Goal: Task Accomplishment & Management: Manage account settings

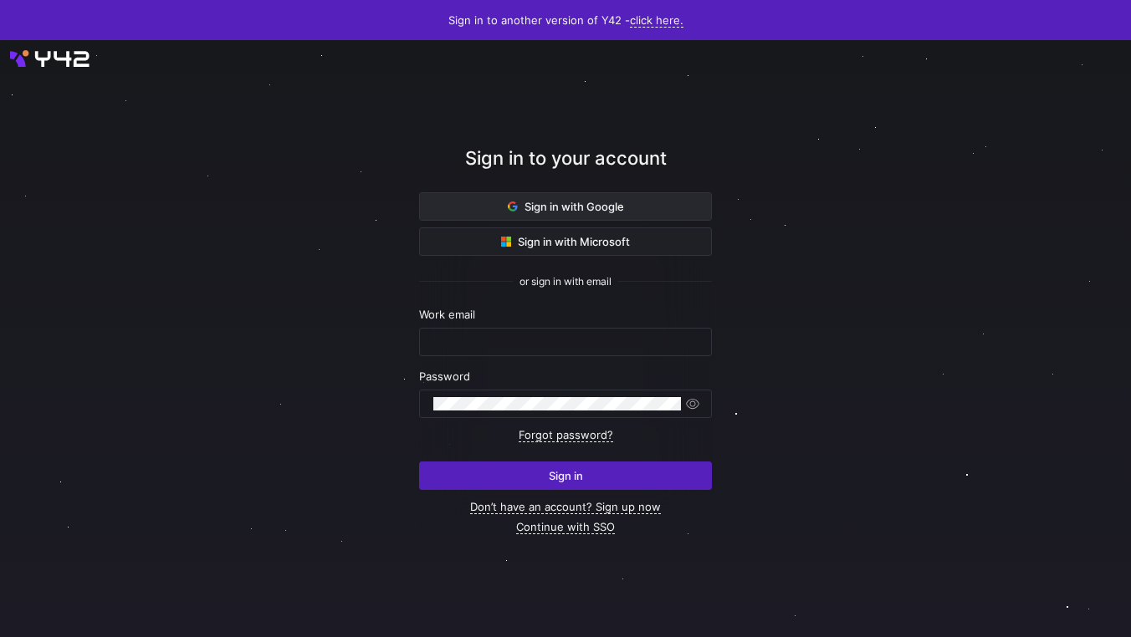
click at [620, 207] on span "Sign in with Google" at bounding box center [566, 206] width 116 height 13
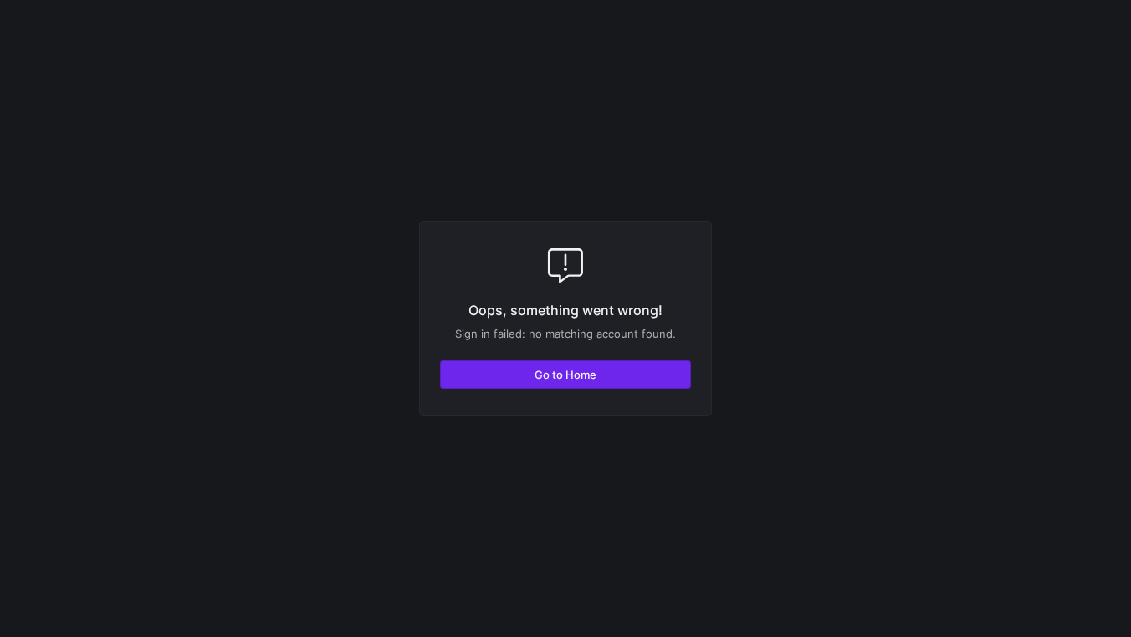
click at [565, 376] on span "Go to Home" at bounding box center [565, 374] width 62 height 13
